Goal: Information Seeking & Learning: Compare options

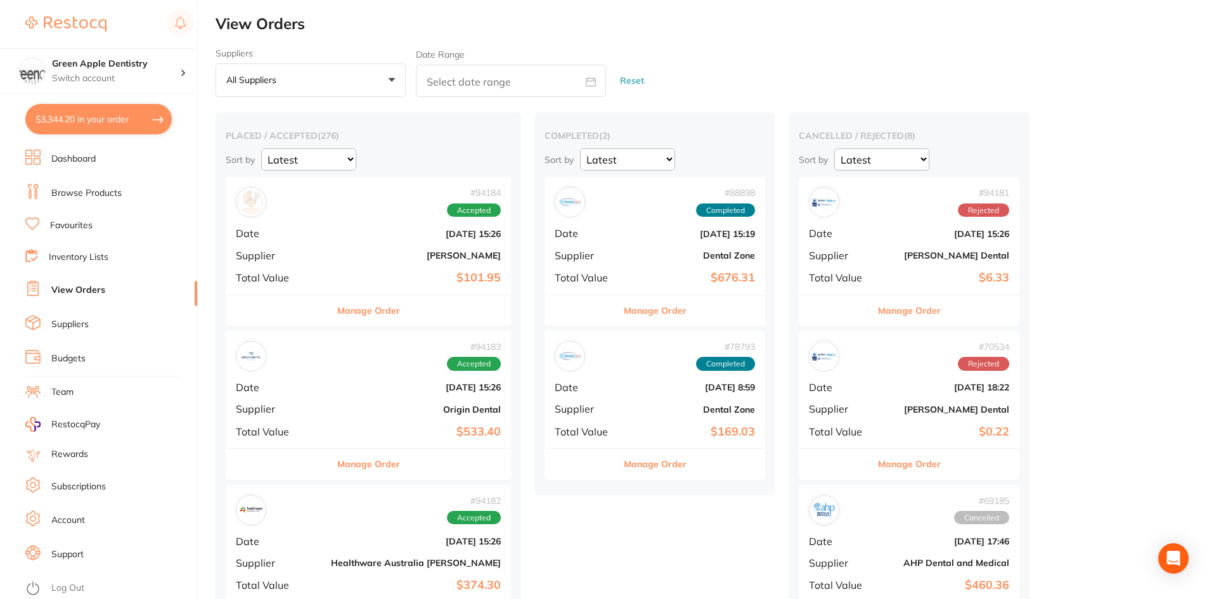
click at [86, 121] on button "$3,344.20 in your order" at bounding box center [98, 119] width 147 height 30
checkbox input "true"
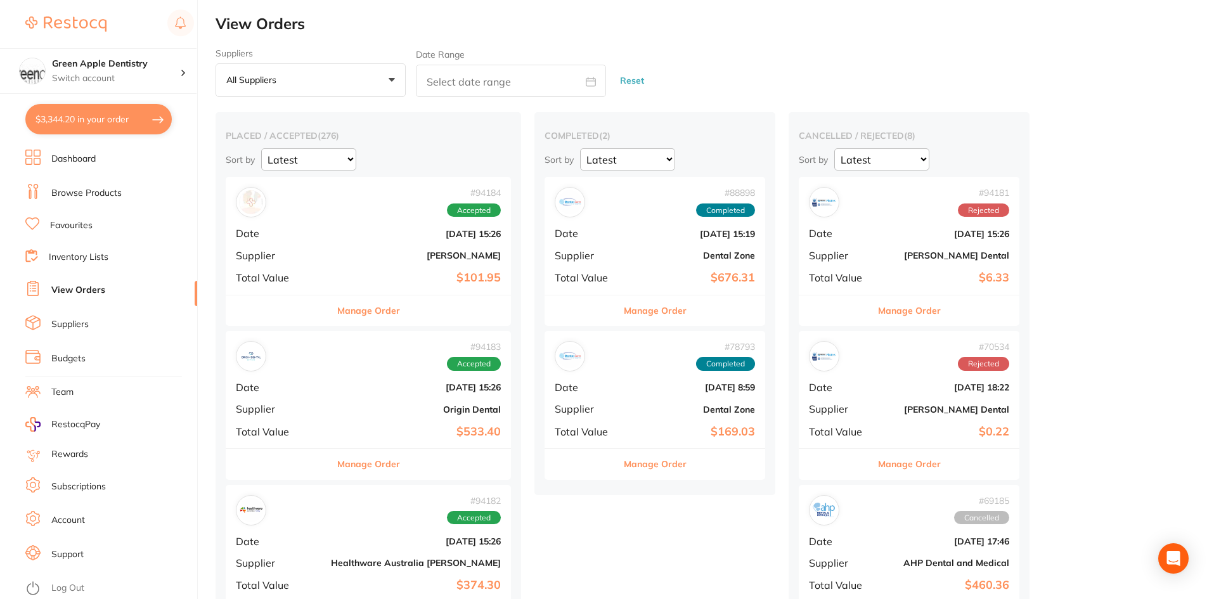
checkbox input "true"
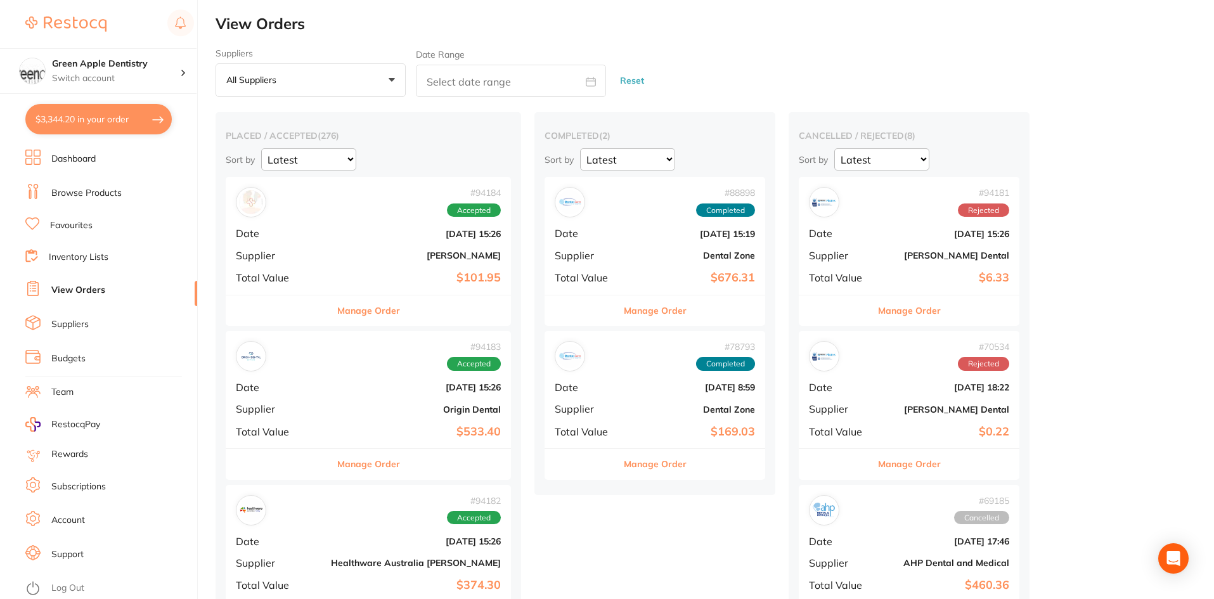
checkbox input "true"
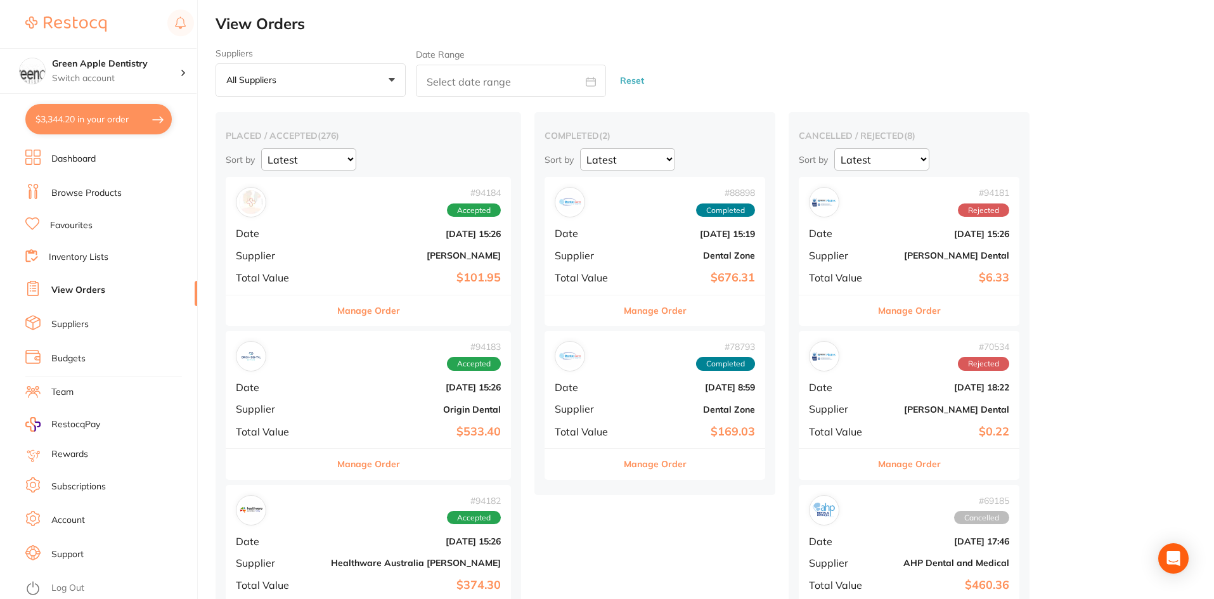
checkbox input "true"
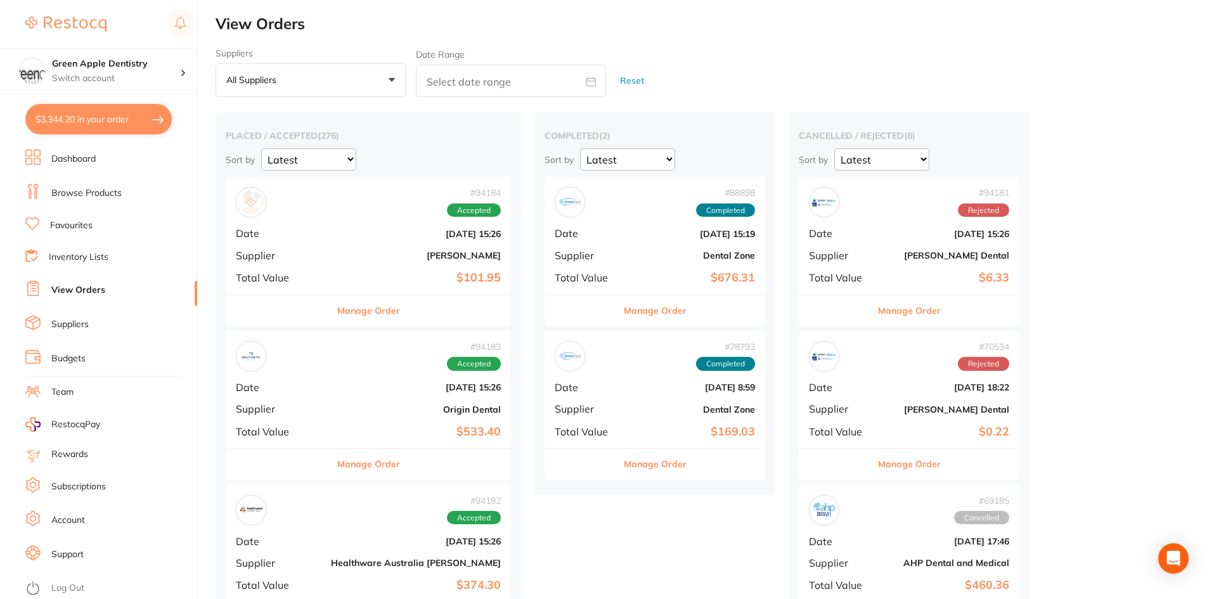
checkbox input "true"
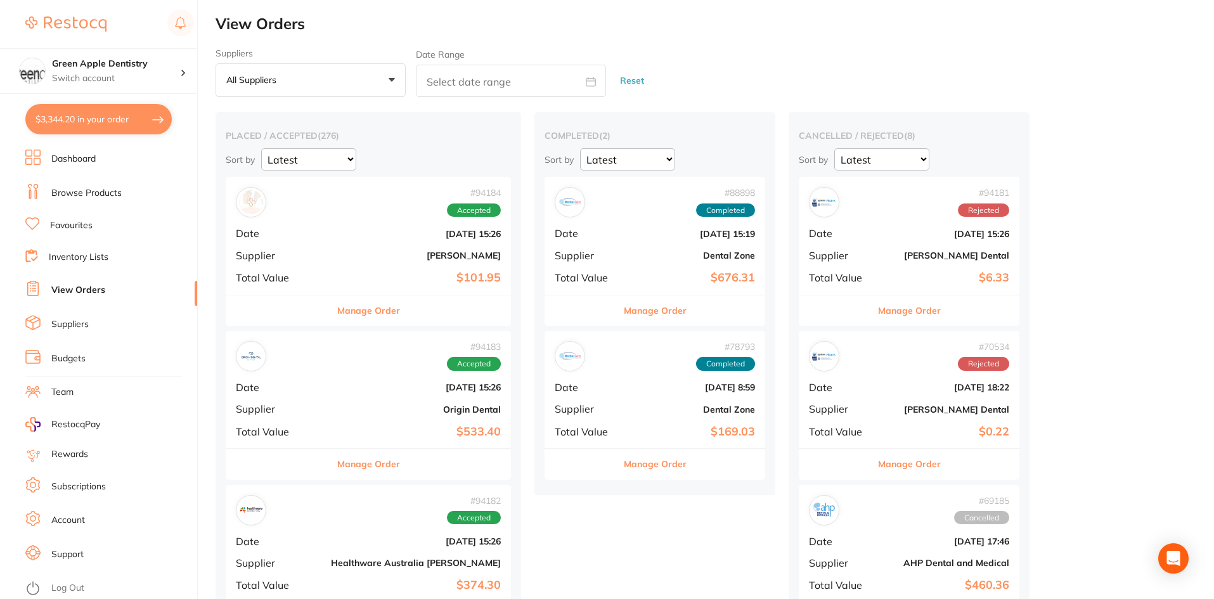
checkbox input "true"
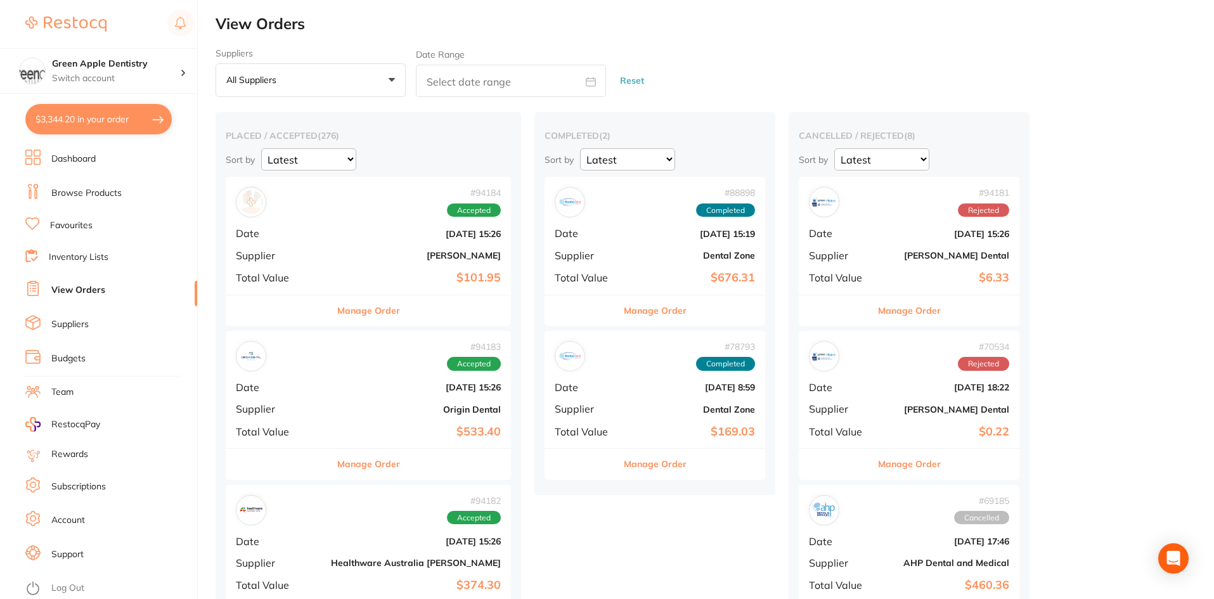
checkbox input "true"
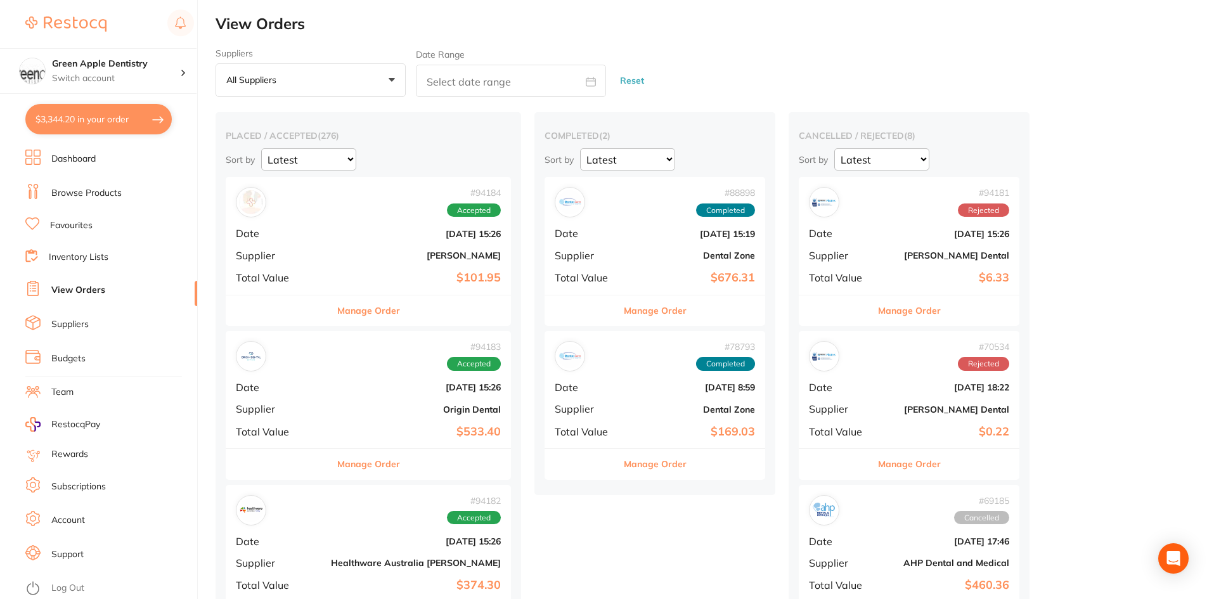
checkbox input "true"
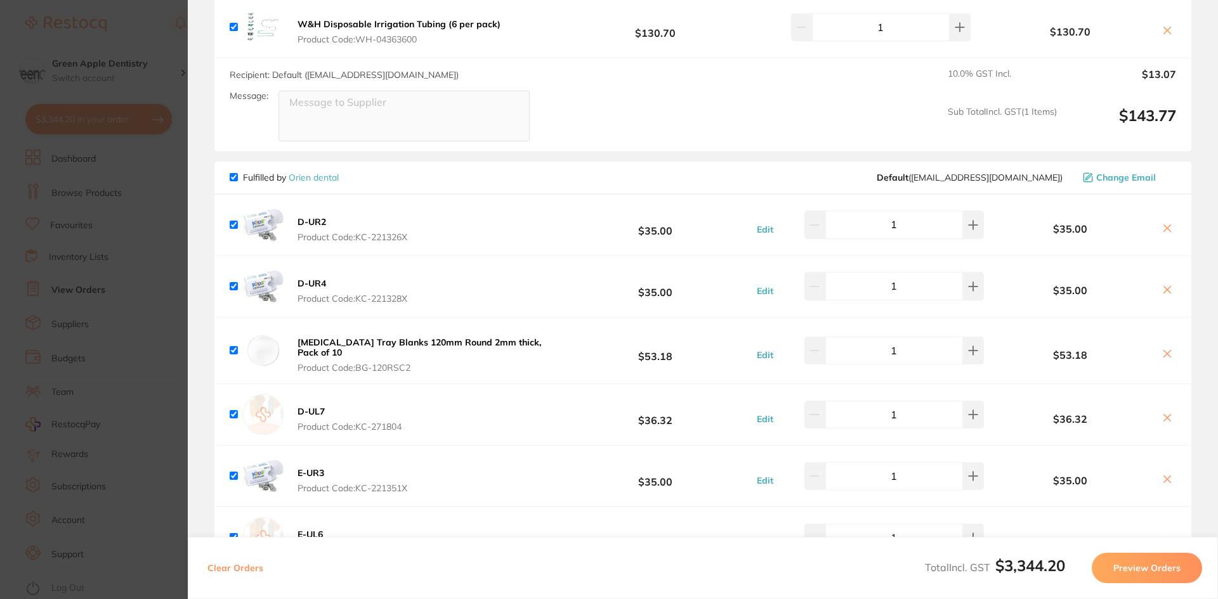
scroll to position [2727, 0]
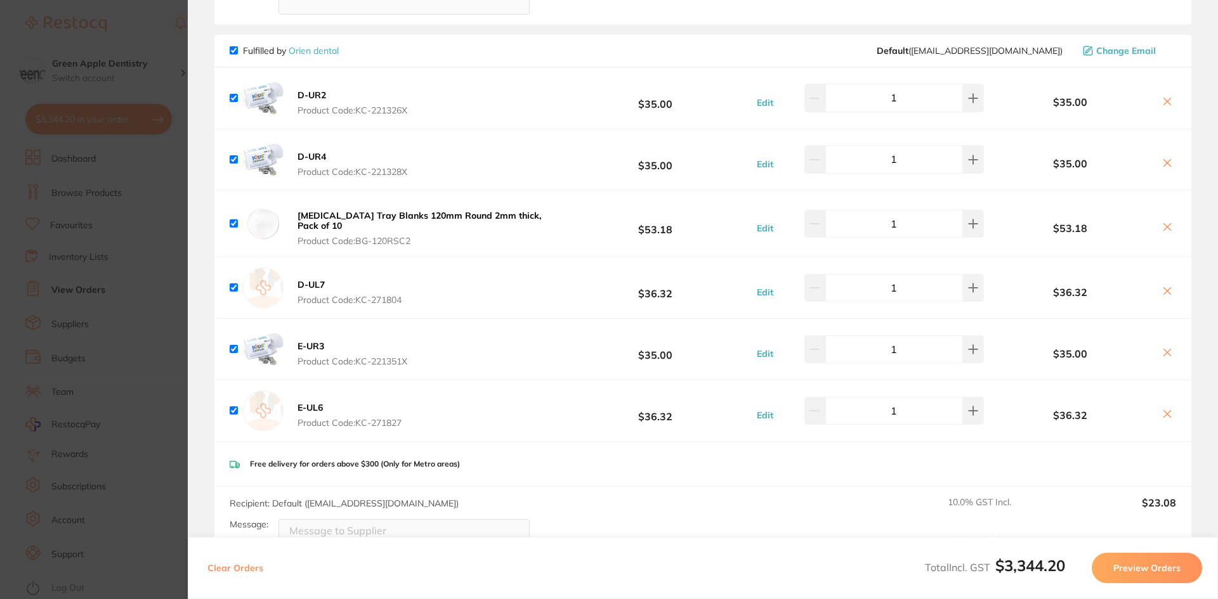
click at [484, 218] on button "[MEDICAL_DATA] Tray Blanks 120mm Round 2mm thick, Pack of 10 Product Code: BG-1…" at bounding box center [427, 228] width 267 height 37
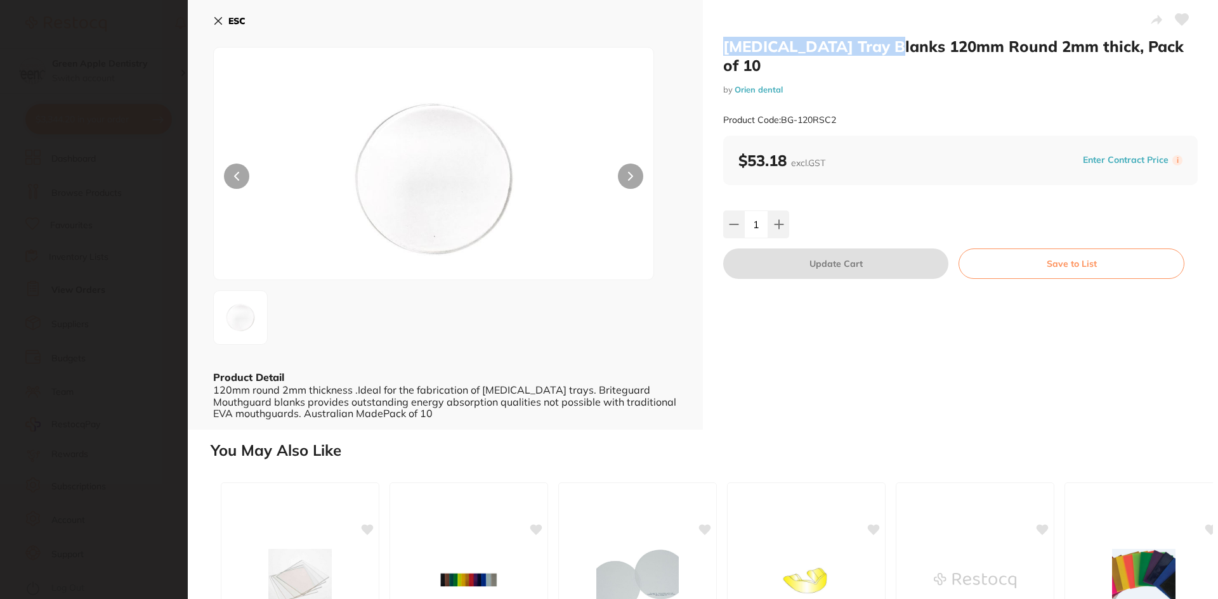
drag, startPoint x: 721, startPoint y: 44, endPoint x: 891, endPoint y: 55, distance: 170.3
click at [891, 55] on div "[MEDICAL_DATA] Tray Blanks 120mm Round 2mm thick, Pack of 10 by Orien dental Pr…" at bounding box center [960, 215] width 515 height 430
copy h2 "[MEDICAL_DATA] Tray Blanks"
click at [223, 14] on button "ESC" at bounding box center [229, 21] width 32 height 22
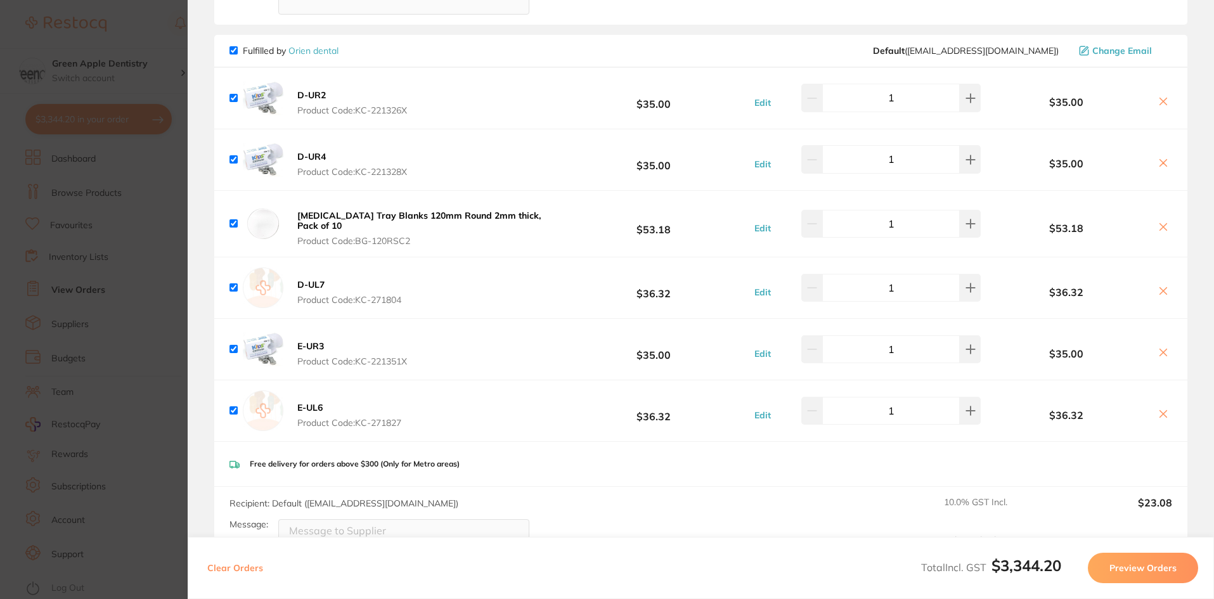
scroll to position [2220, 0]
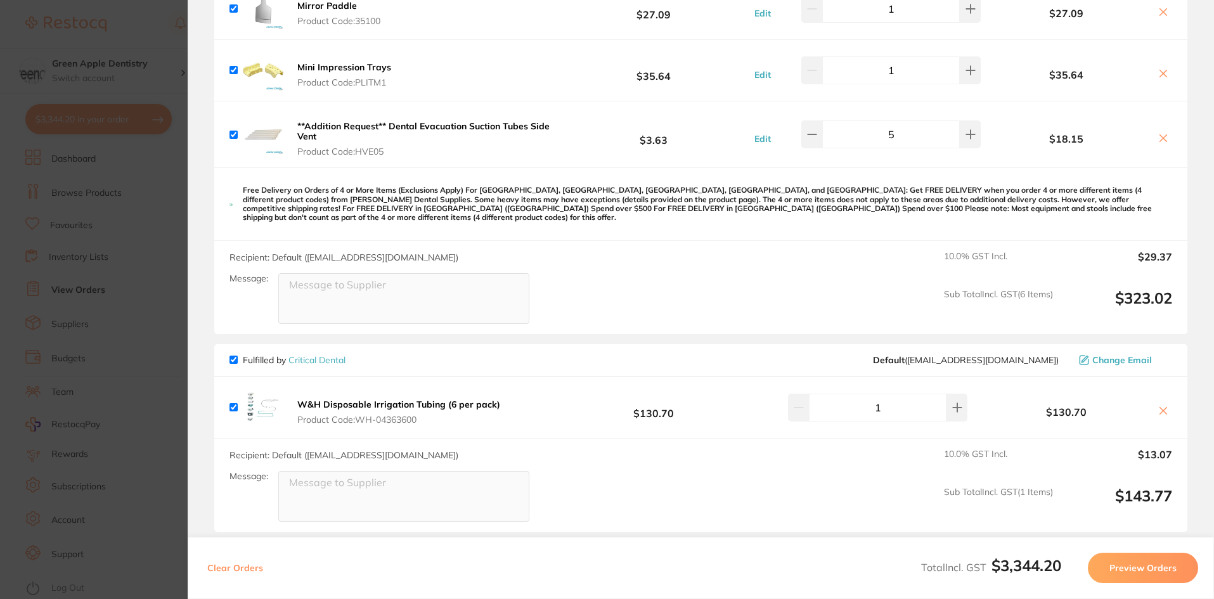
click at [171, 109] on section "Update RRP Set your pre negotiated price for this item. Item Agreed RRP (excl. …" at bounding box center [607, 299] width 1214 height 599
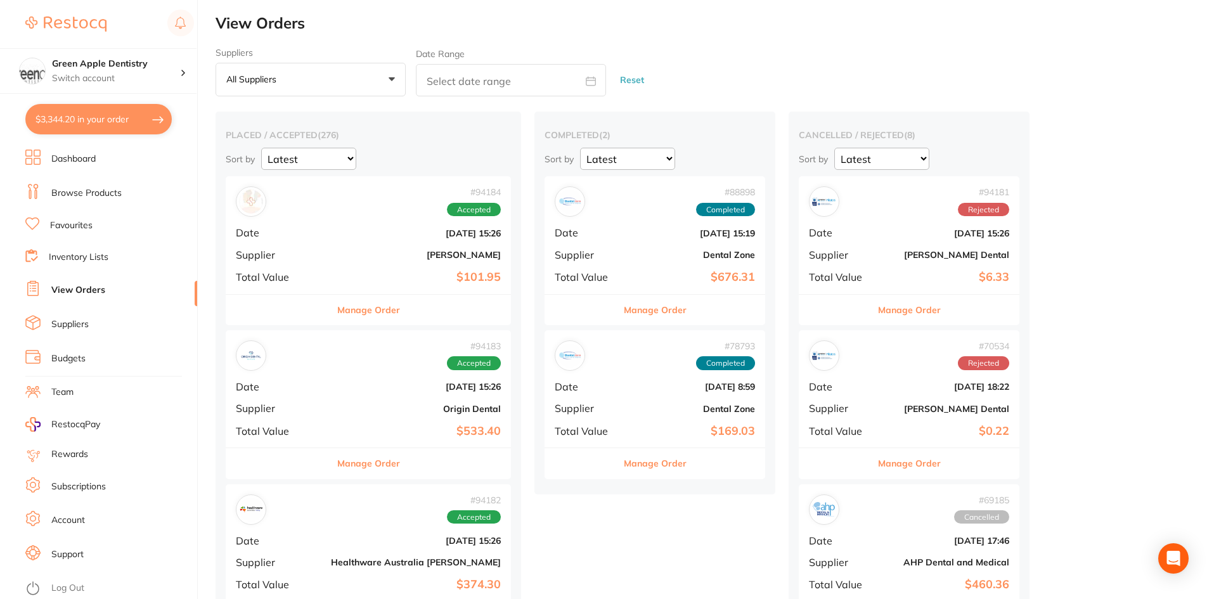
scroll to position [0, 0]
click at [102, 160] on li "Dashboard" at bounding box center [111, 159] width 172 height 19
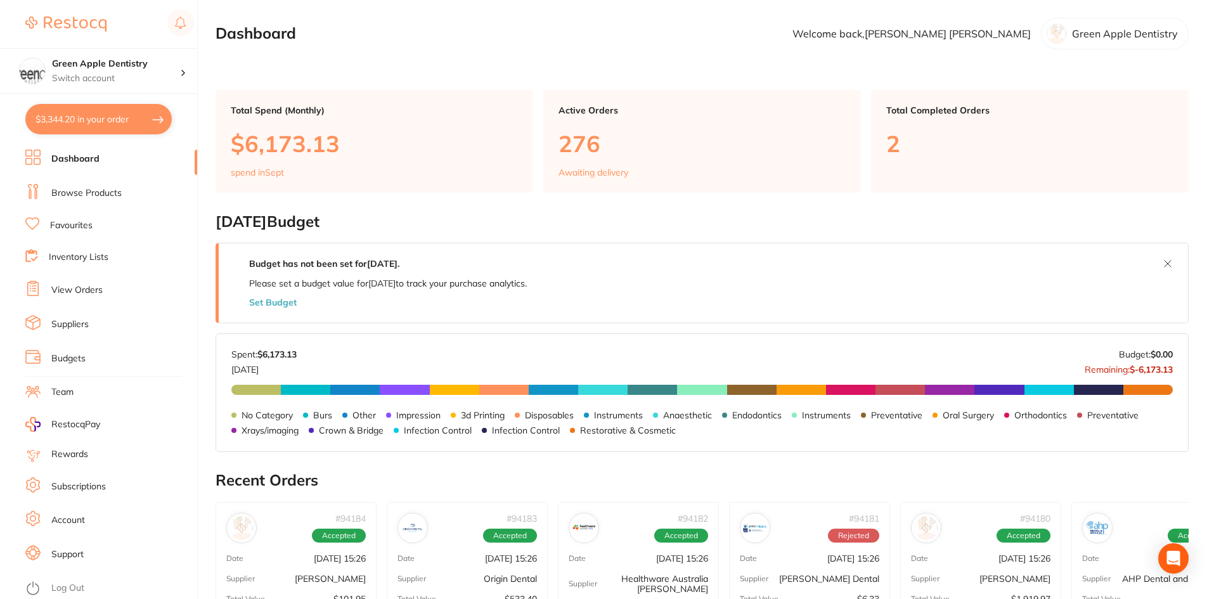
click at [103, 189] on link "Browse Products" at bounding box center [86, 193] width 70 height 13
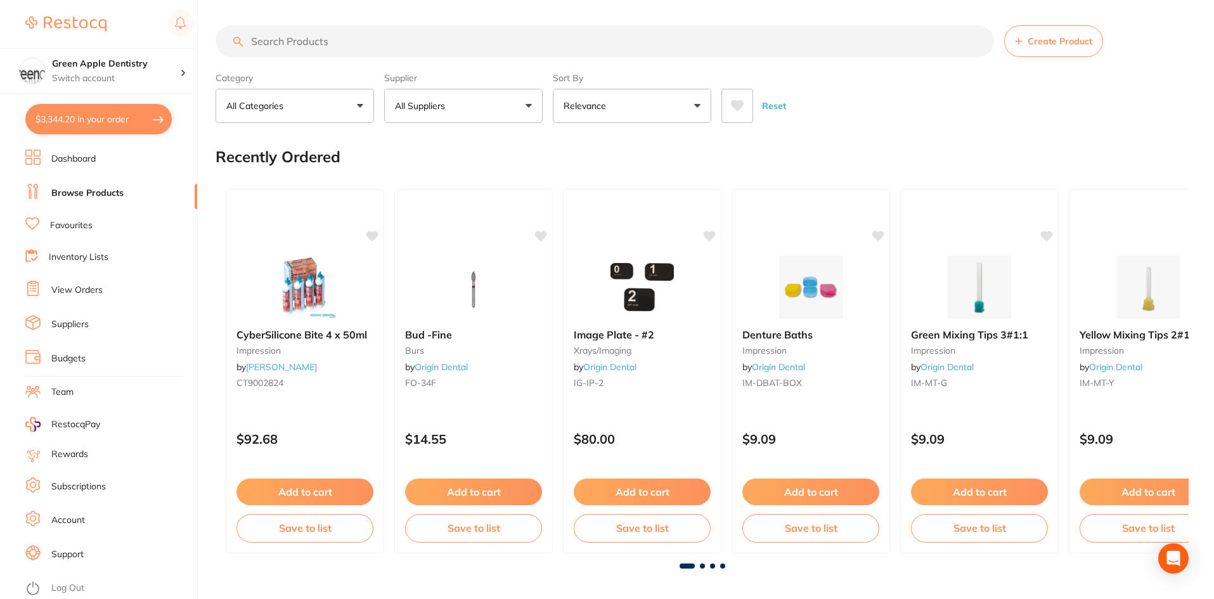
click at [329, 44] on input "search" at bounding box center [605, 41] width 779 height 32
paste input "[MEDICAL_DATA] Tray Blanks"
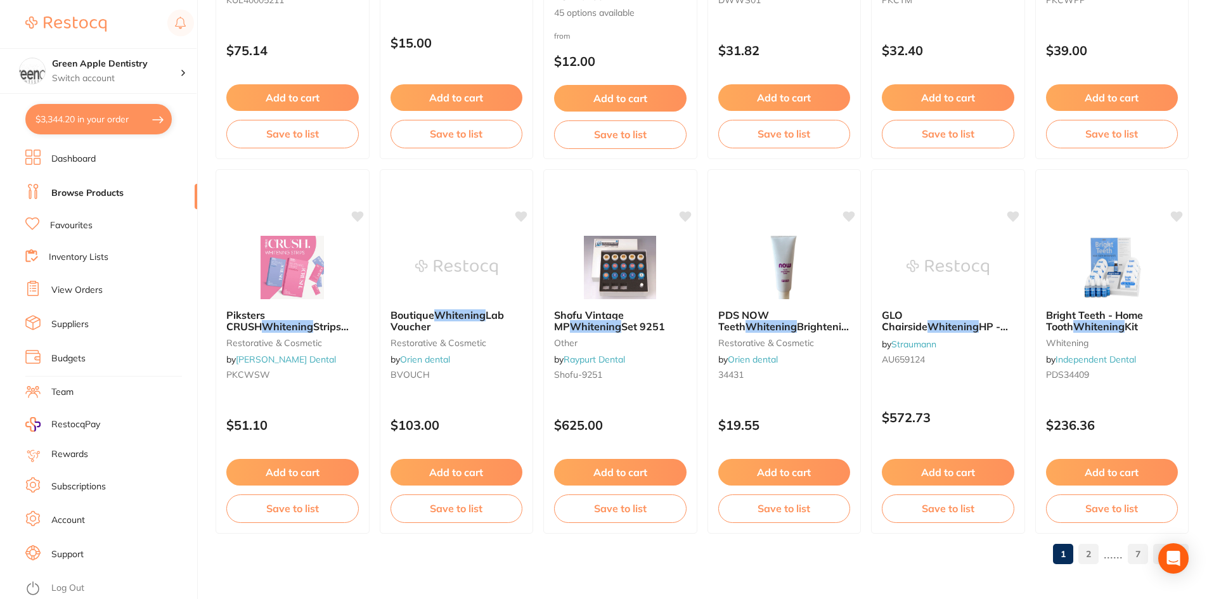
scroll to position [3009, 0]
type input "[MEDICAL_DATA] Tray Blanks"
click at [1084, 550] on link "2" at bounding box center [1089, 553] width 20 height 25
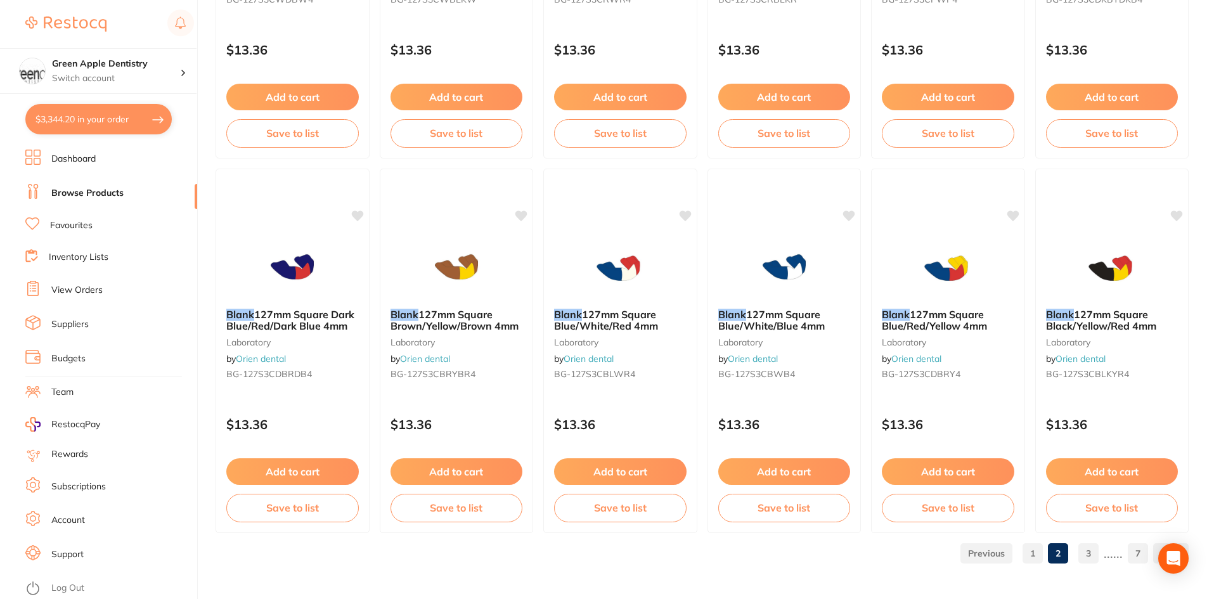
click at [81, 160] on link "Dashboard" at bounding box center [73, 159] width 44 height 13
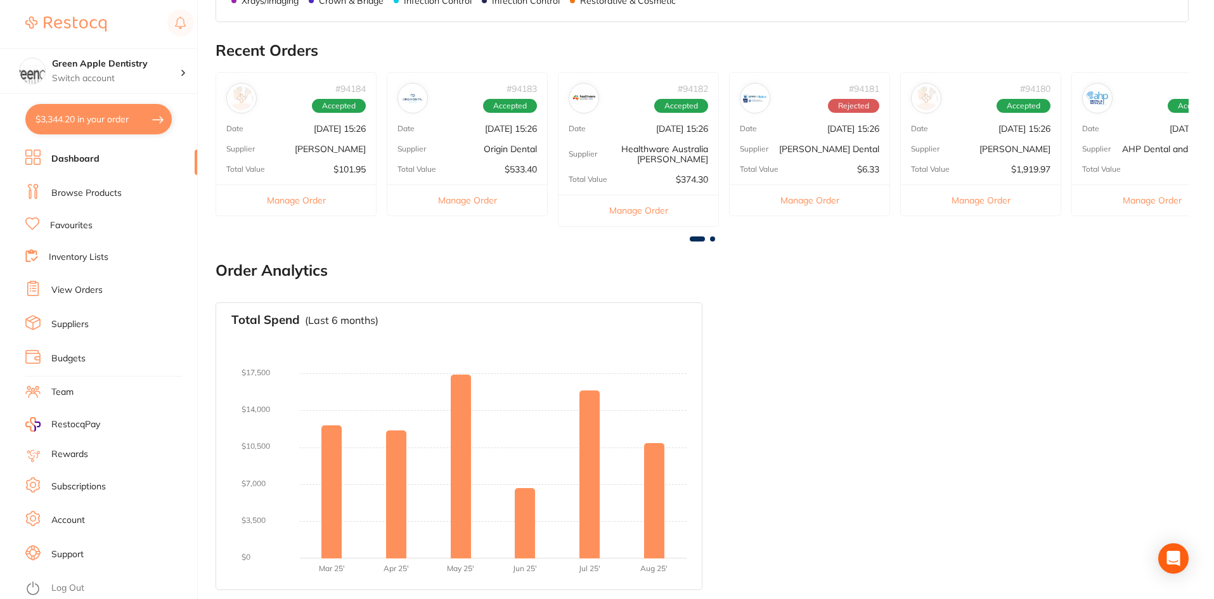
scroll to position [431, 0]
click at [124, 112] on button "$3,344.20 in your order" at bounding box center [98, 119] width 147 height 30
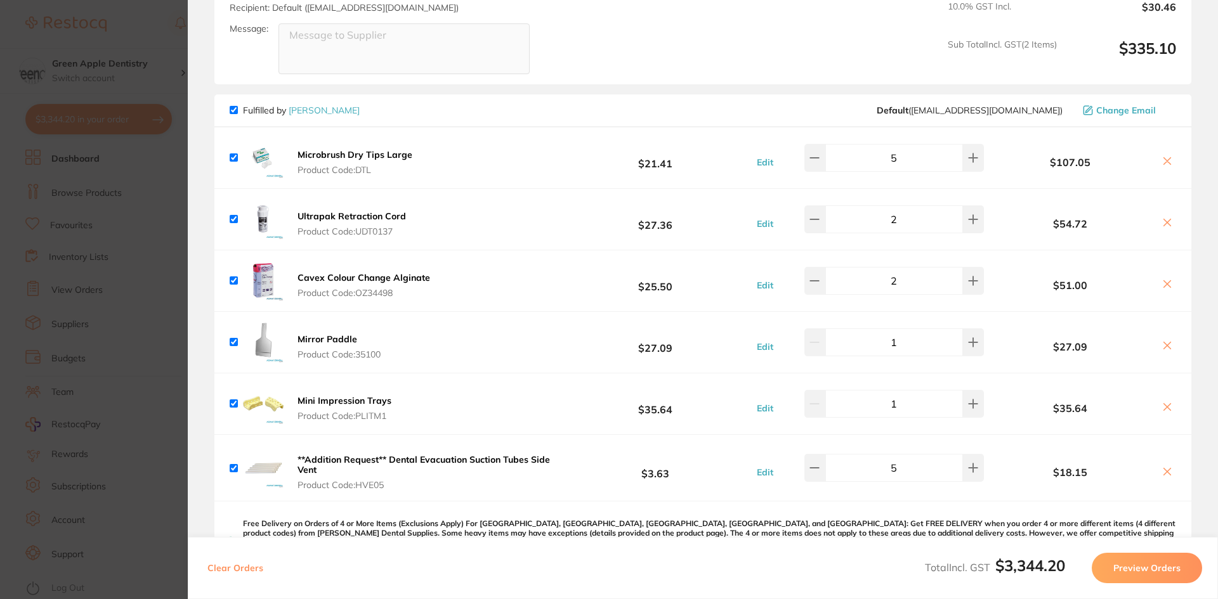
scroll to position [1903, 0]
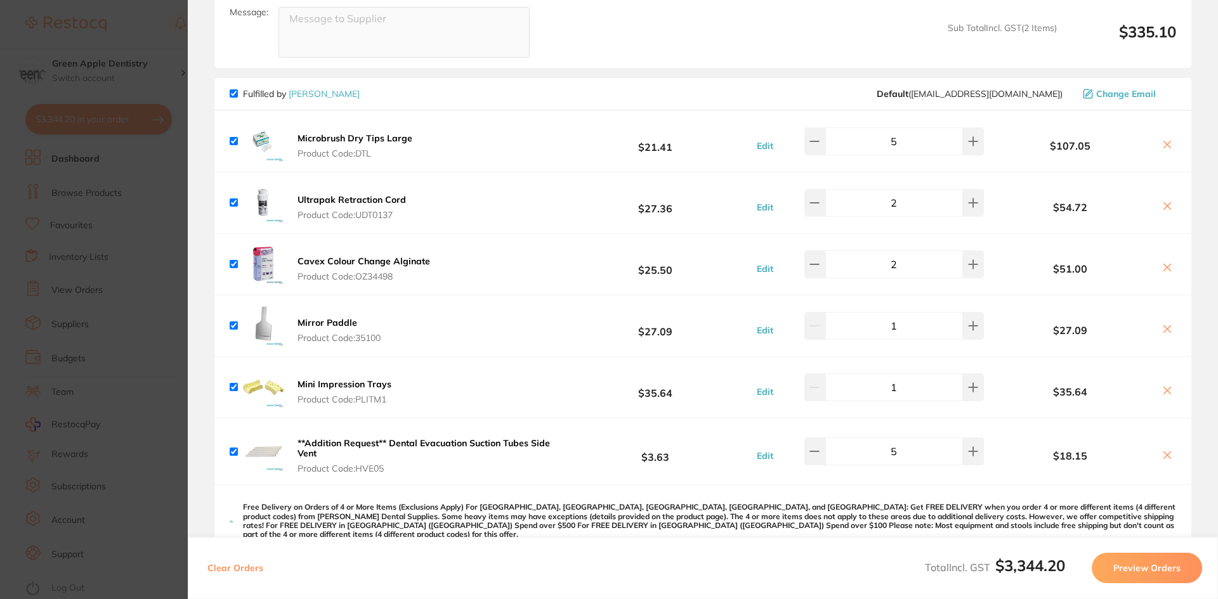
click at [169, 221] on section "Update RRP Set your pre negotiated price for this item. Item Agreed RRP (excl. …" at bounding box center [609, 299] width 1218 height 599
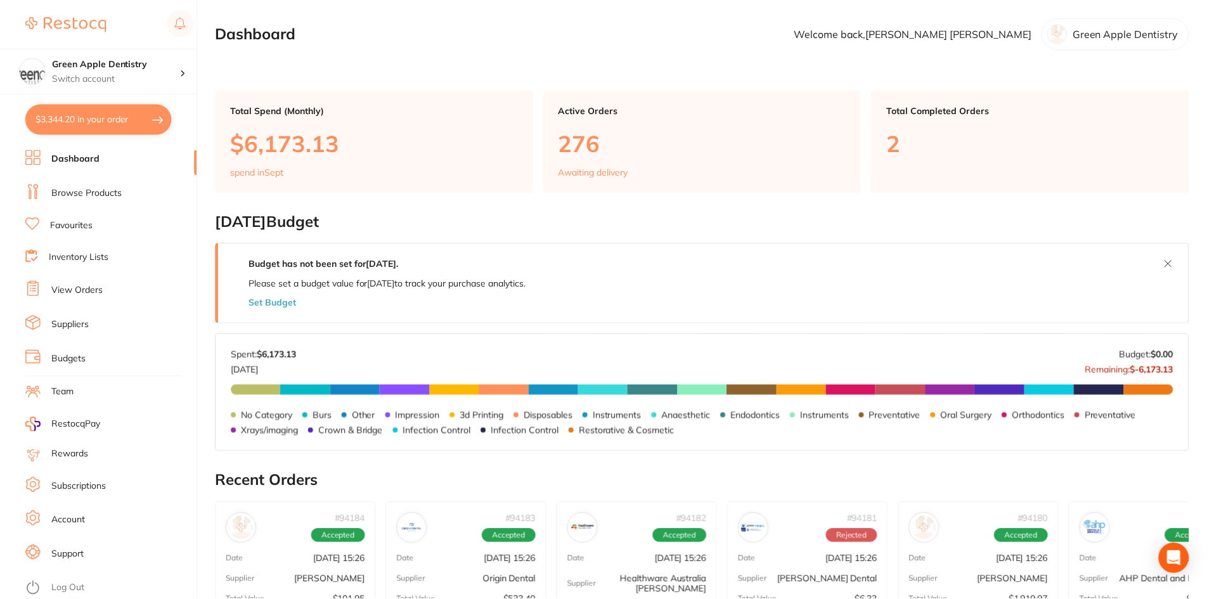
scroll to position [431, 0]
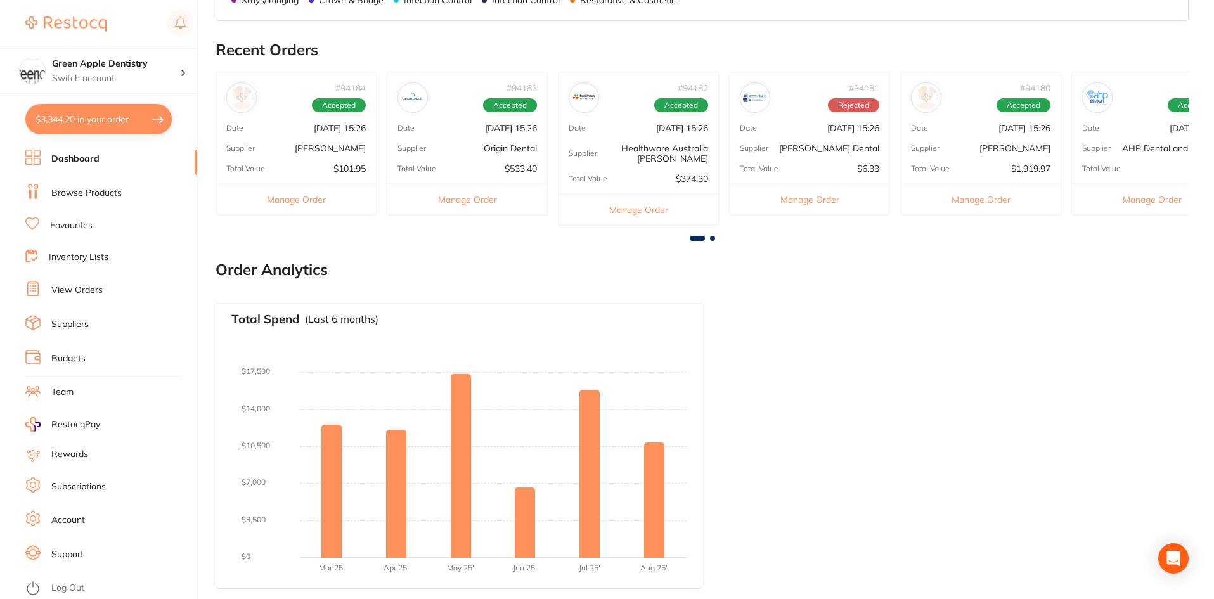
click at [112, 193] on link "Browse Products" at bounding box center [86, 193] width 70 height 13
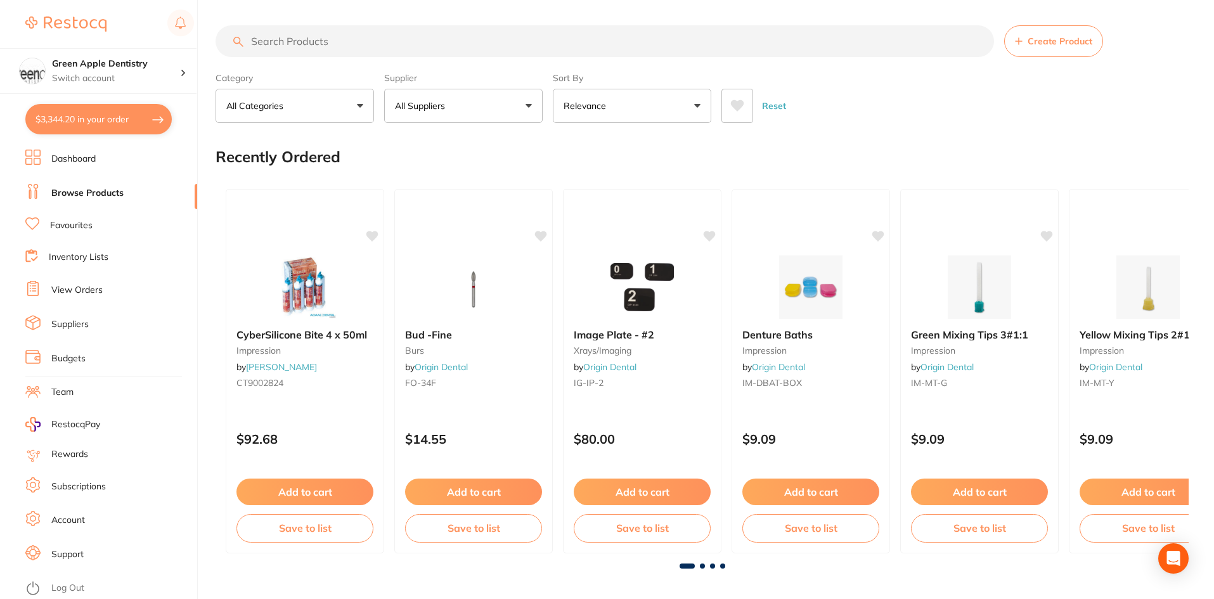
click at [323, 42] on input "search" at bounding box center [605, 41] width 779 height 32
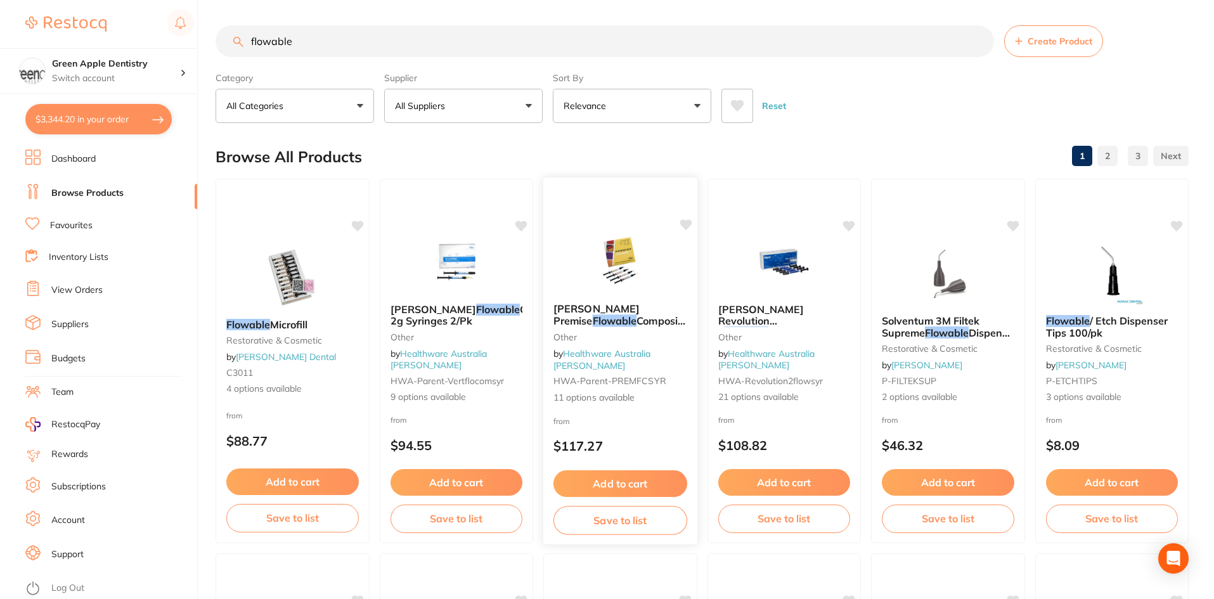
type input "flowable"
click at [623, 247] on img at bounding box center [620, 261] width 83 height 64
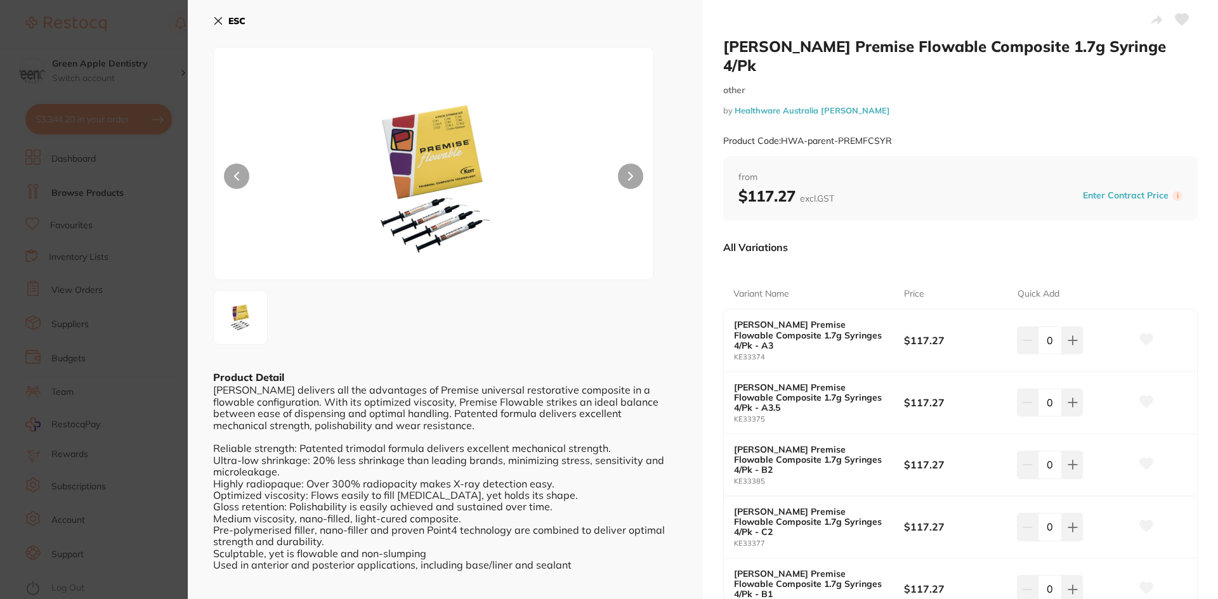
click at [240, 25] on b "ESC" at bounding box center [236, 20] width 17 height 11
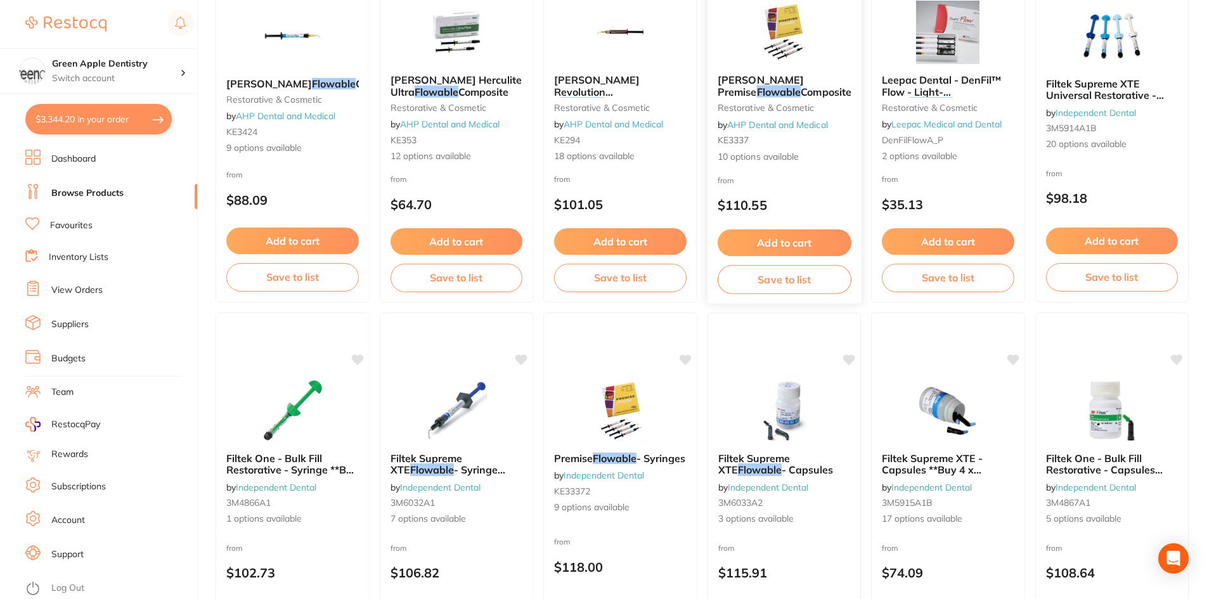
scroll to position [684, 0]
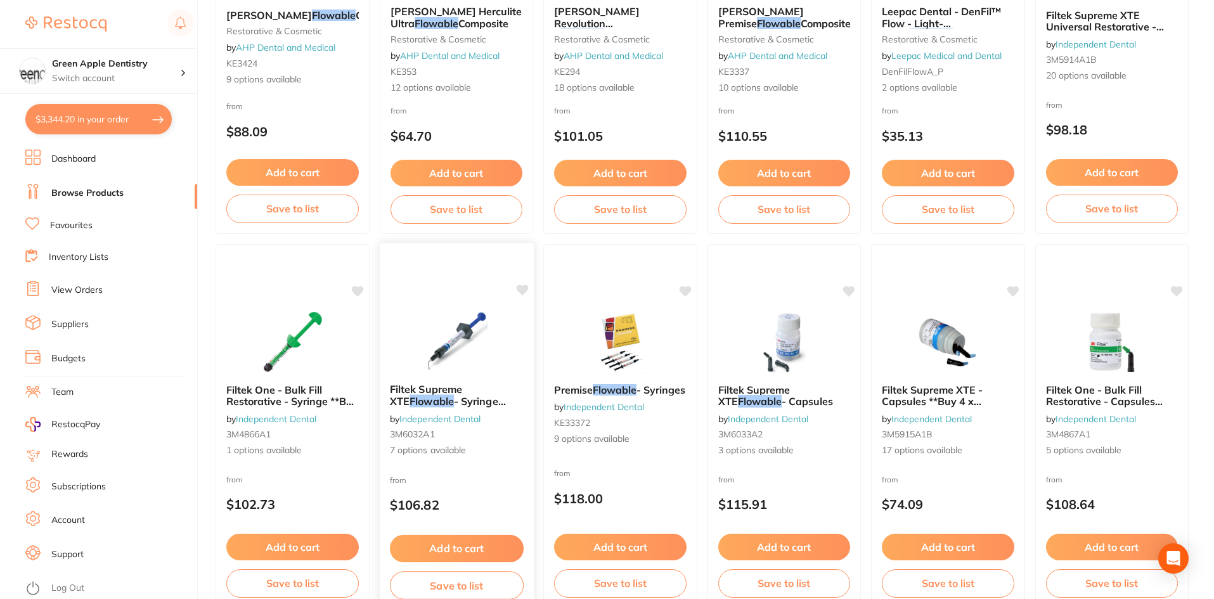
click at [450, 323] on img at bounding box center [456, 341] width 83 height 64
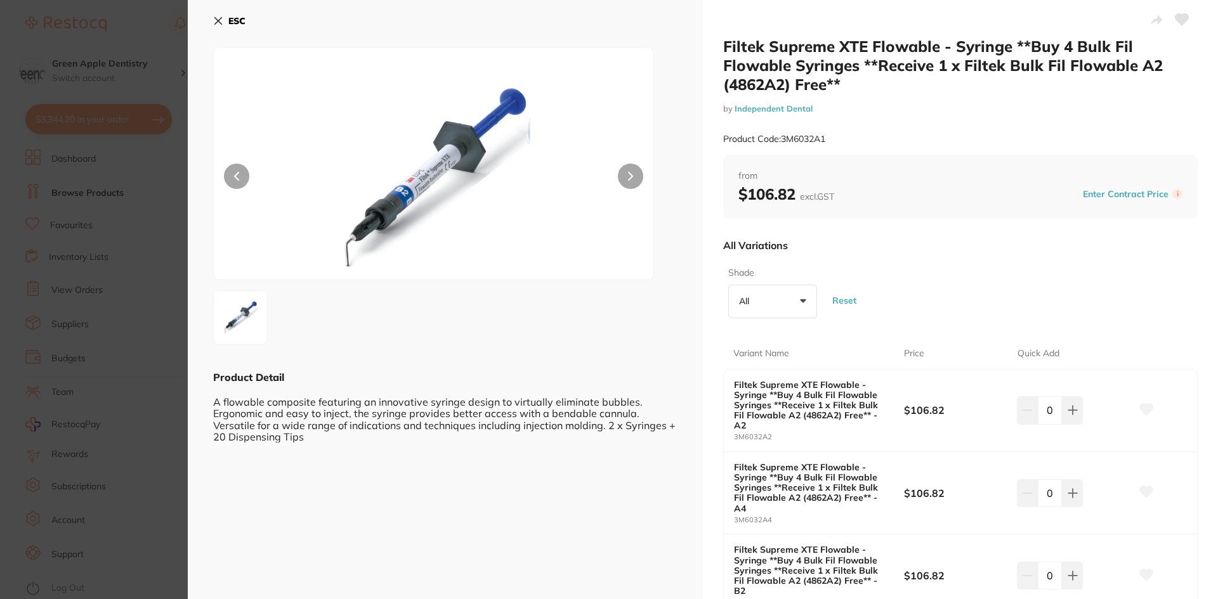
click at [231, 20] on b "ESC" at bounding box center [236, 20] width 17 height 11
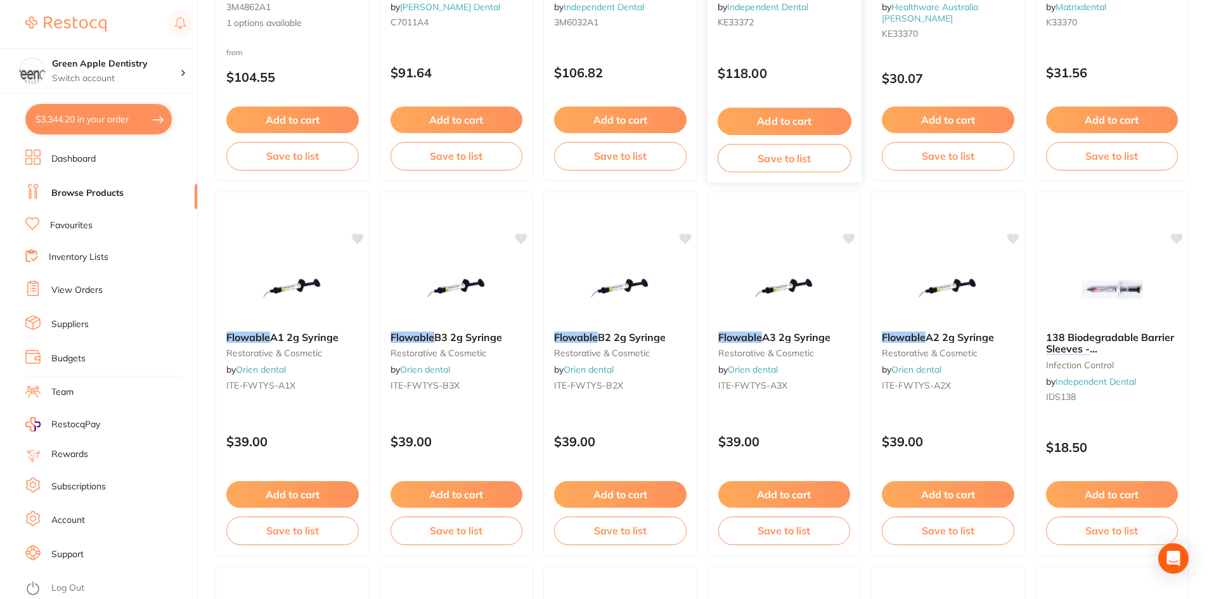
scroll to position [1509, 0]
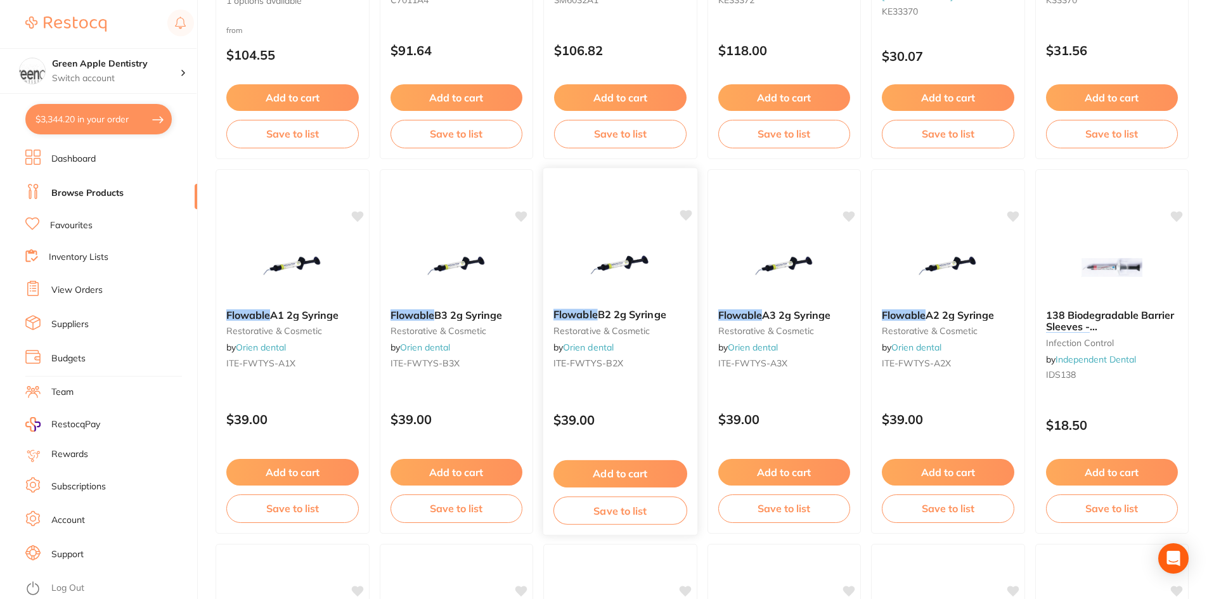
click at [641, 273] on img at bounding box center [620, 267] width 83 height 64
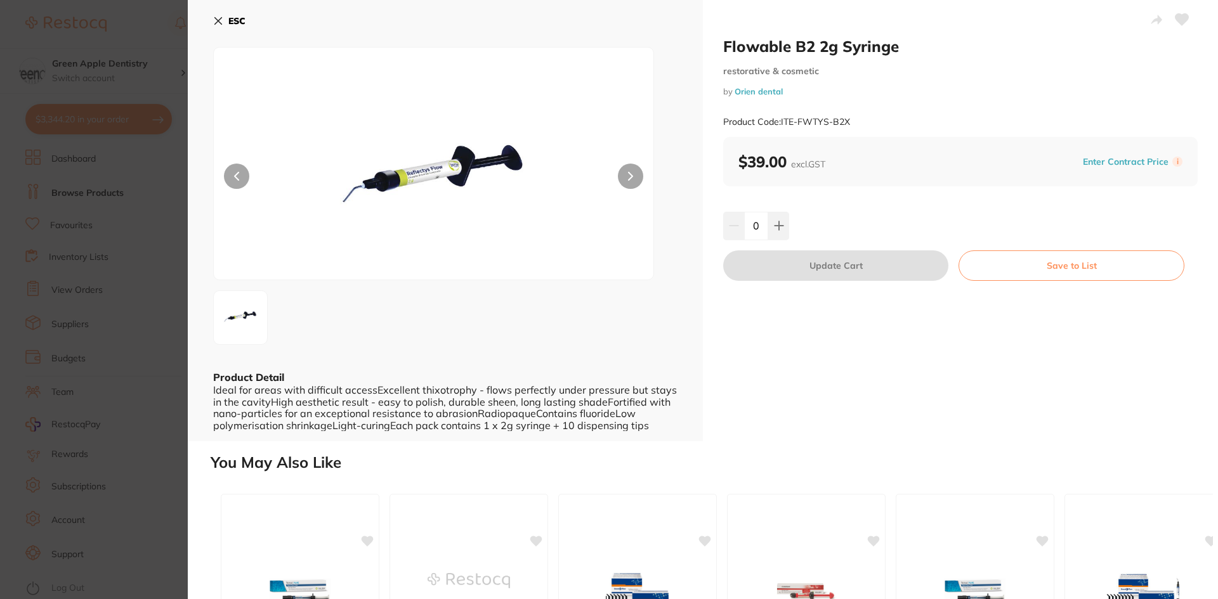
click at [242, 25] on b "ESC" at bounding box center [236, 20] width 17 height 11
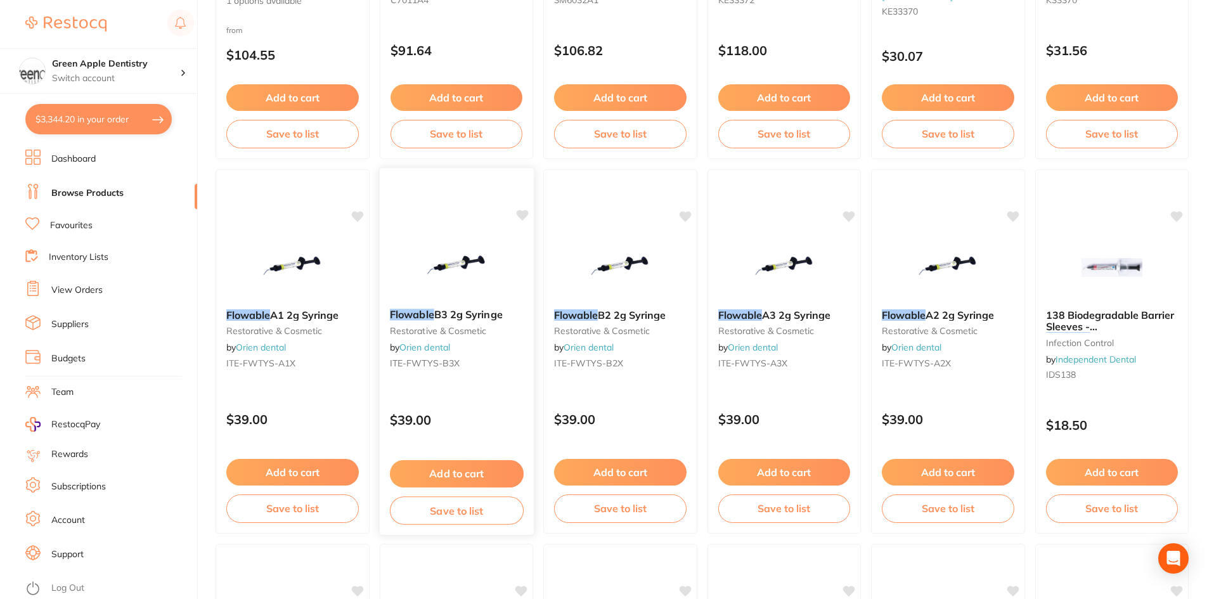
click at [432, 292] on img at bounding box center [456, 267] width 83 height 64
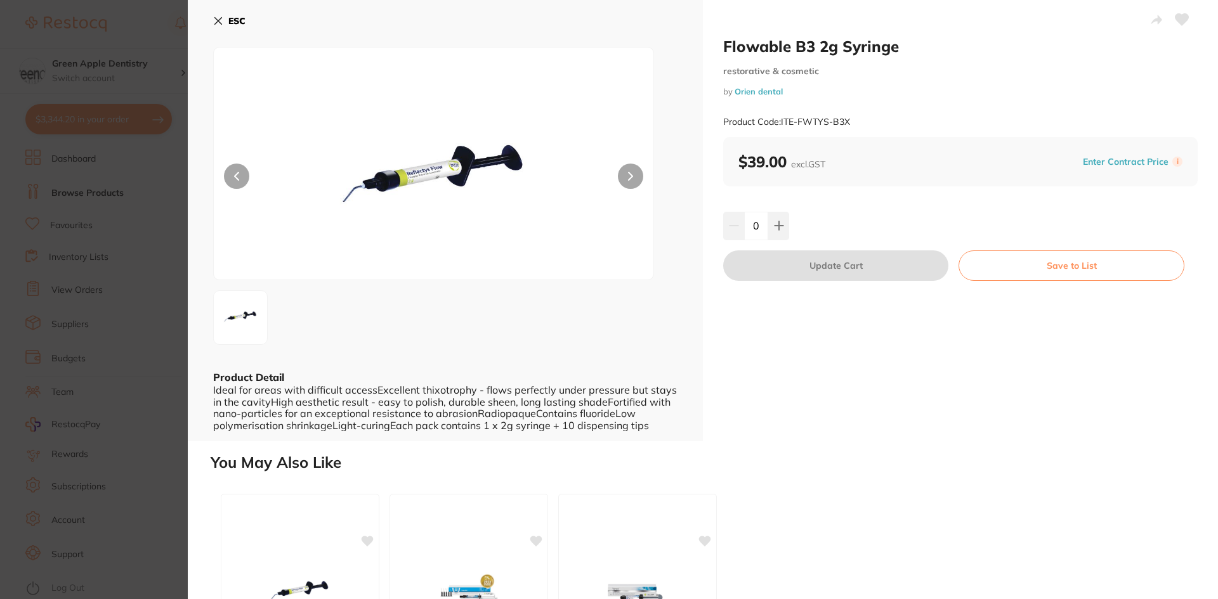
click at [227, 20] on button "ESC" at bounding box center [229, 21] width 32 height 22
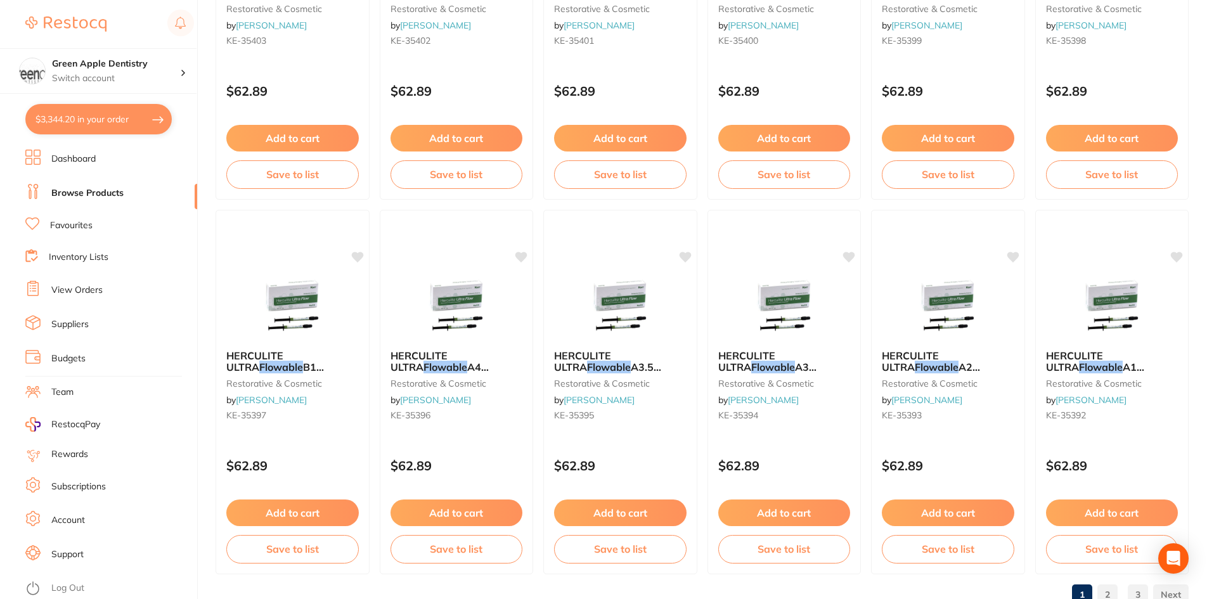
scroll to position [3009, 0]
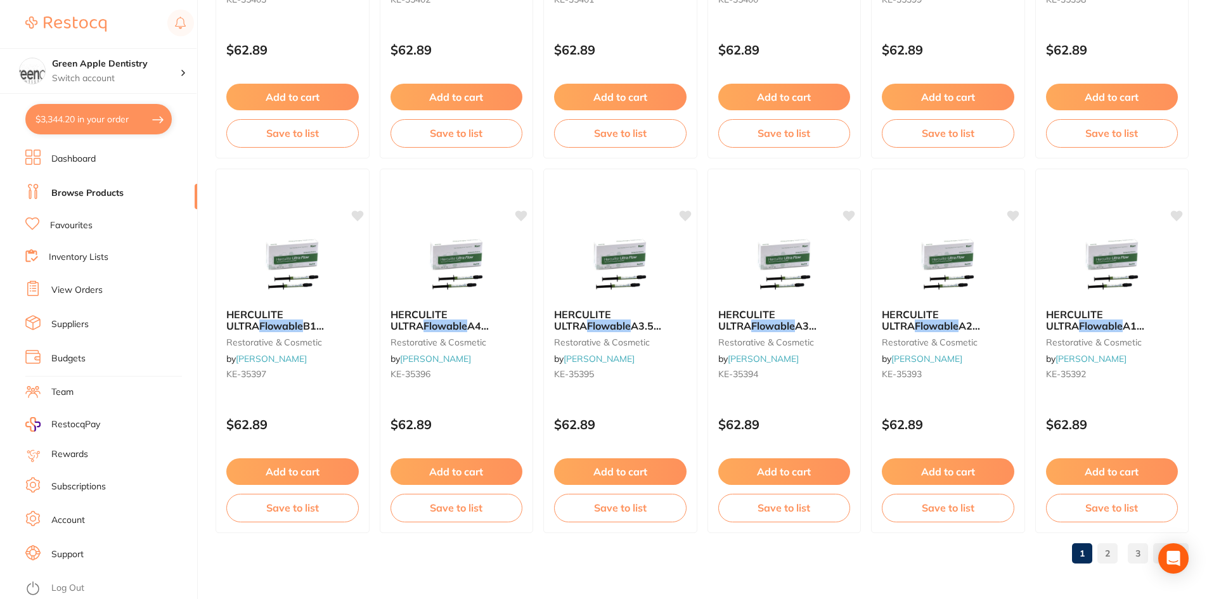
click at [1103, 551] on link "2" at bounding box center [1108, 553] width 20 height 25
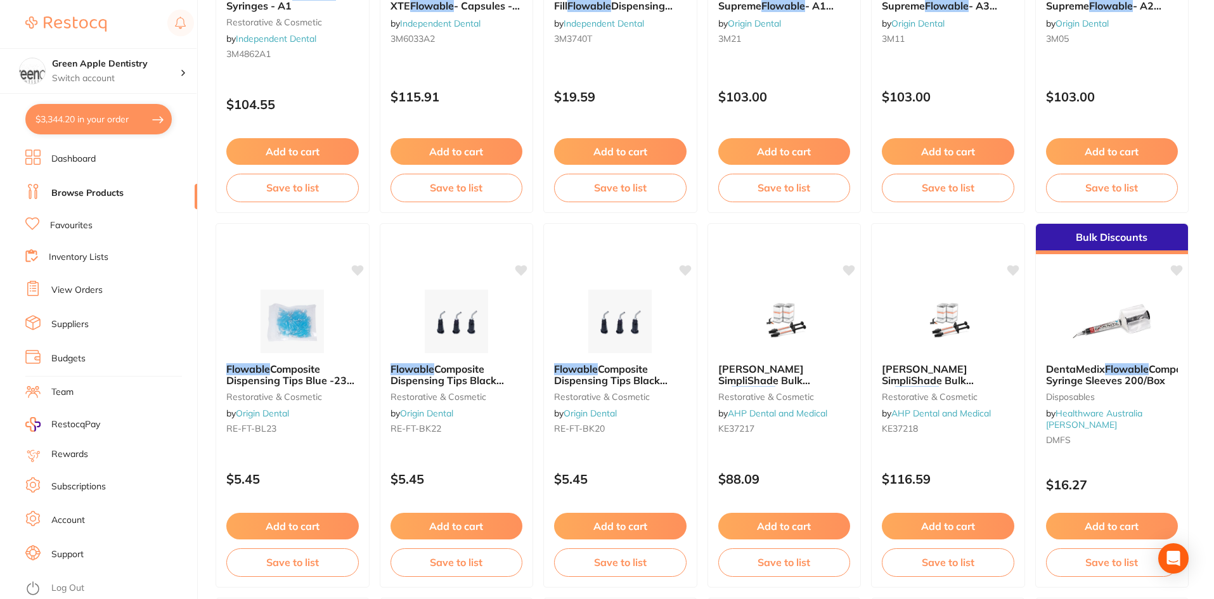
scroll to position [1839, 0]
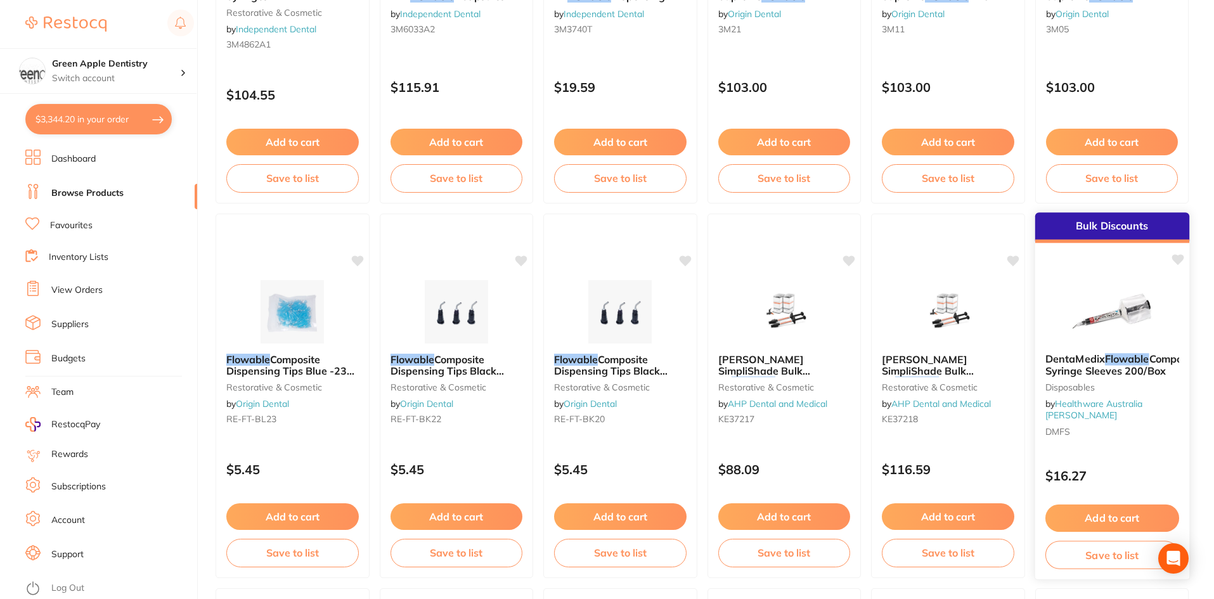
click at [1136, 290] on img at bounding box center [1112, 311] width 83 height 64
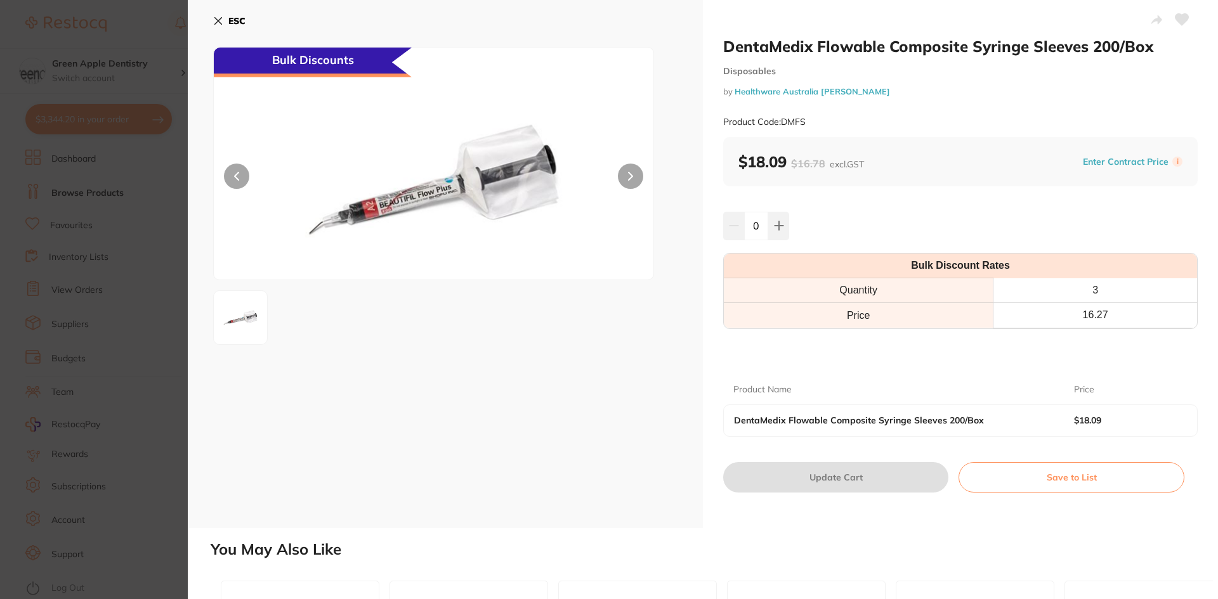
click at [232, 19] on b "ESC" at bounding box center [236, 20] width 17 height 11
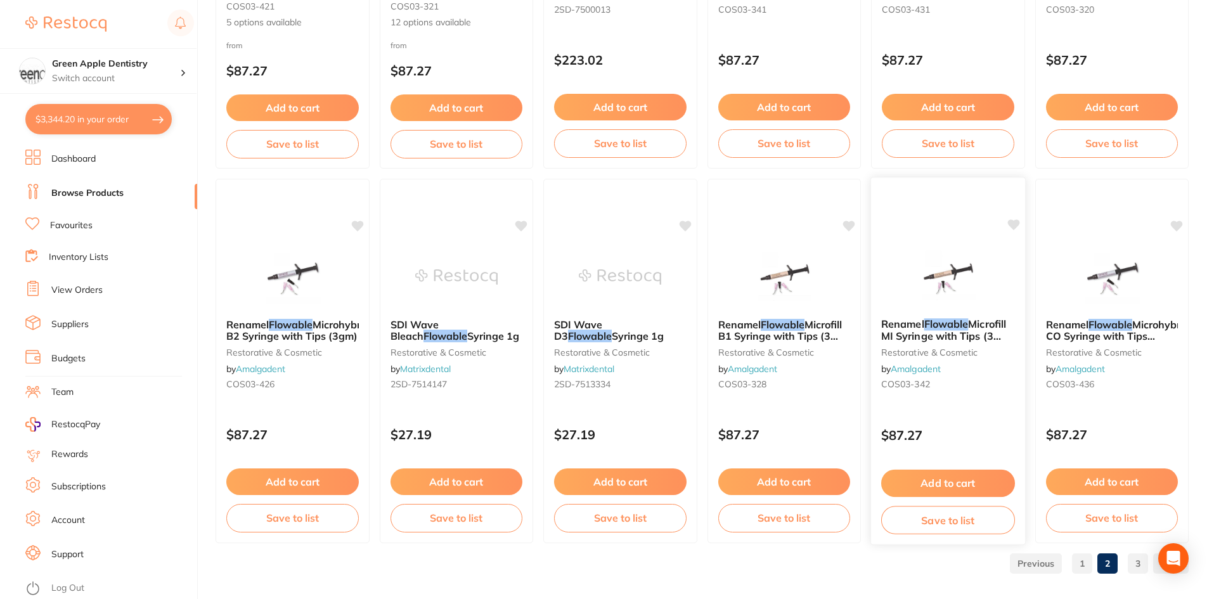
scroll to position [3009, 0]
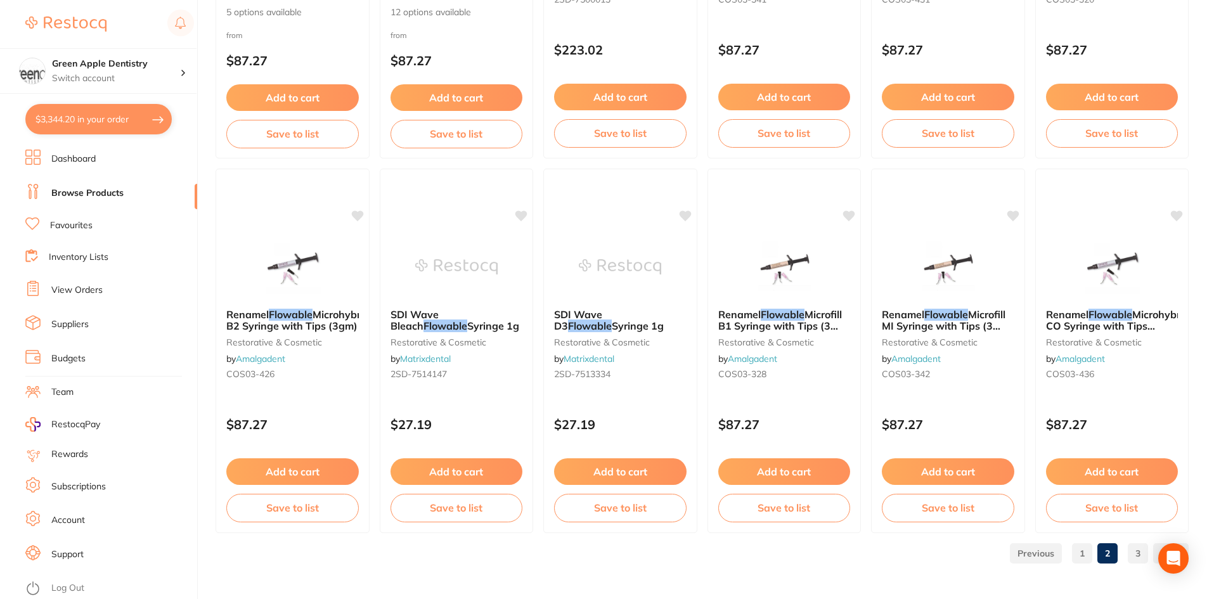
click at [1133, 547] on link "3" at bounding box center [1138, 553] width 20 height 25
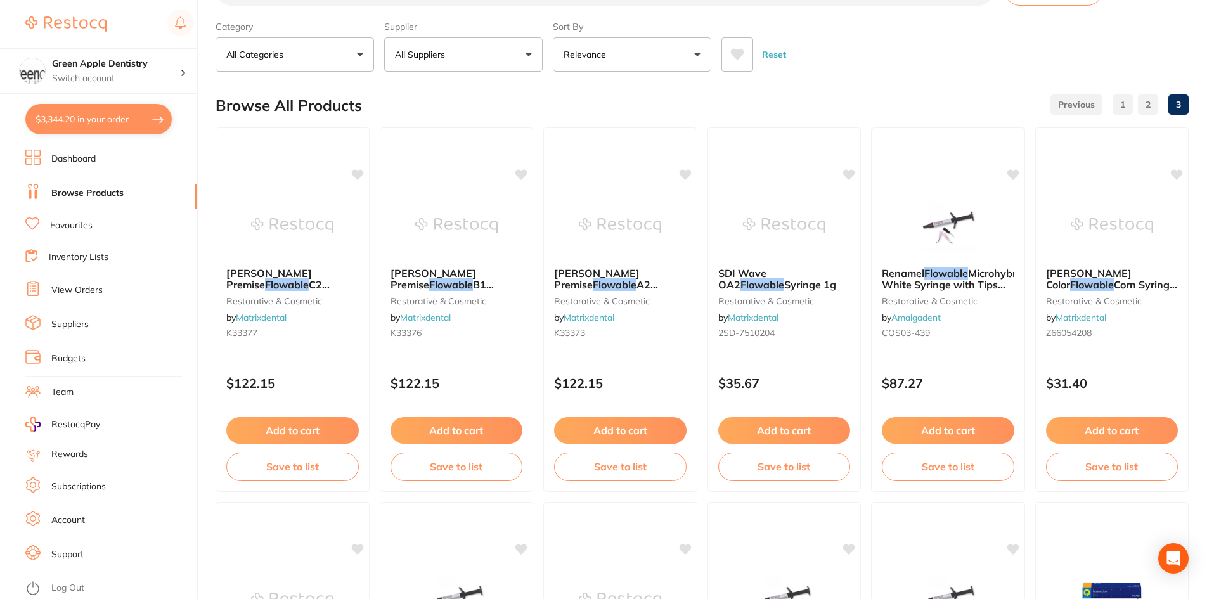
scroll to position [0, 0]
